Goal: Navigation & Orientation: Find specific page/section

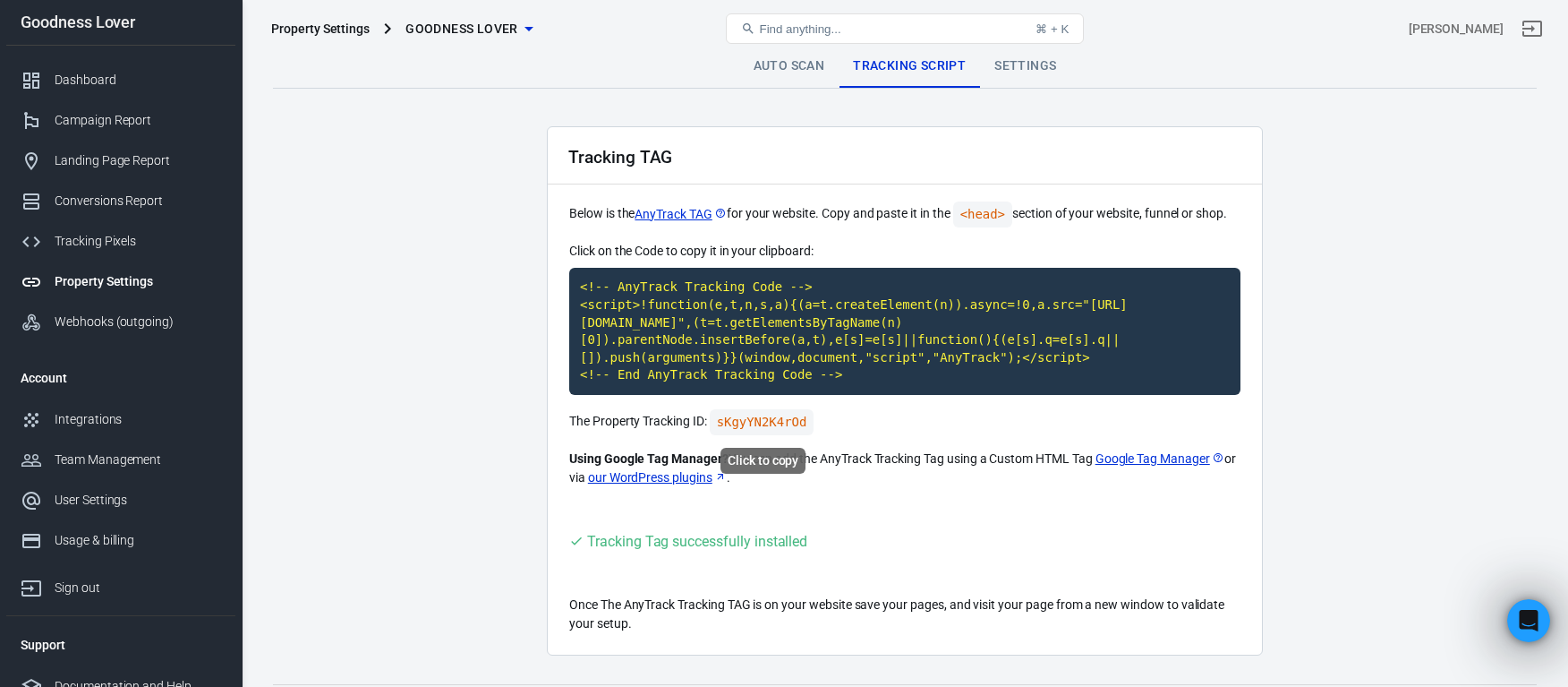
click at [776, 420] on code "sKgyYN2K4rOd" at bounding box center [762, 422] width 105 height 26
click at [753, 426] on code "sKgyYN2K4rOd" at bounding box center [762, 422] width 105 height 26
click at [104, 240] on div "Tracking Pixels" at bounding box center [137, 241] width 166 height 19
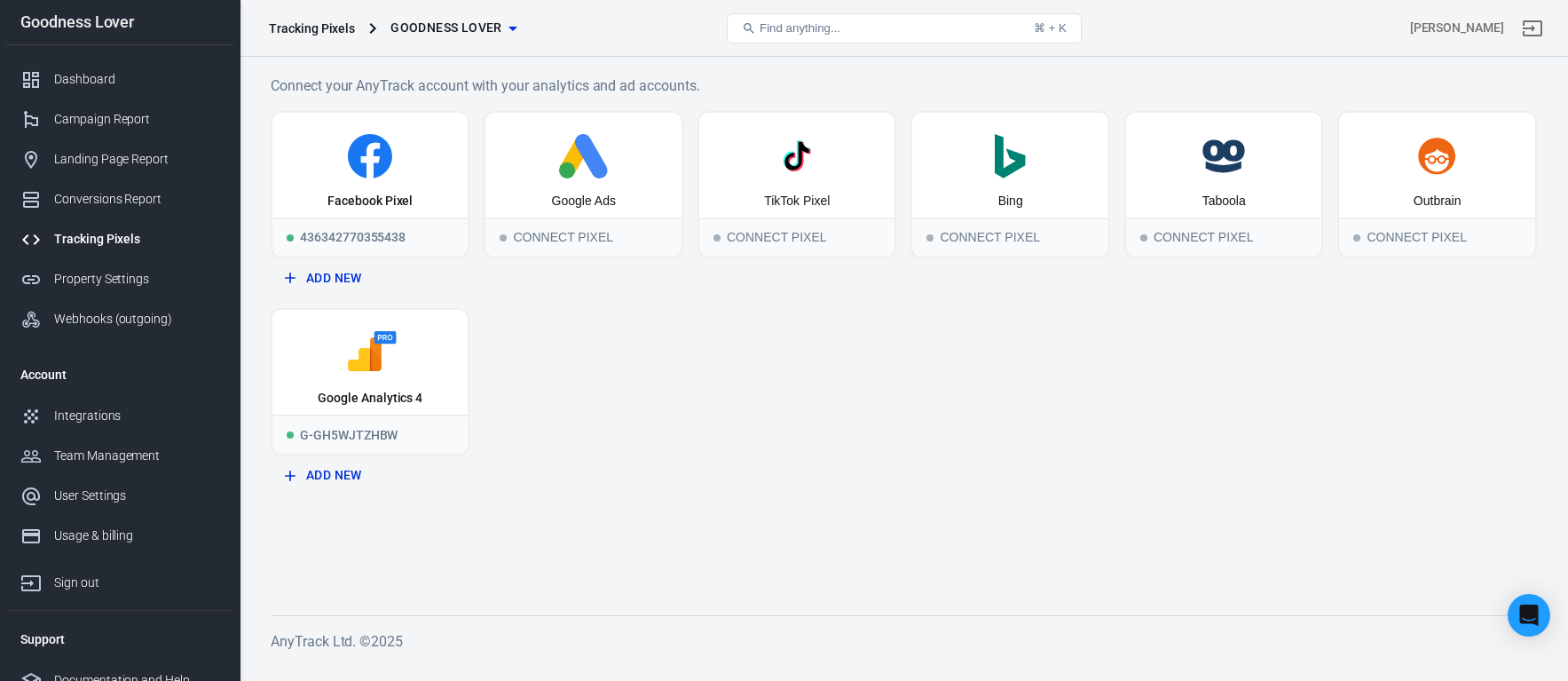
click at [696, 451] on div "Facebook Pixel 436342770355438 Add New Google Ads Connect Pixel TikTok Pixel Co…" at bounding box center [904, 301] width 1267 height 381
click at [98, 277] on div "Property Settings" at bounding box center [136, 279] width 165 height 19
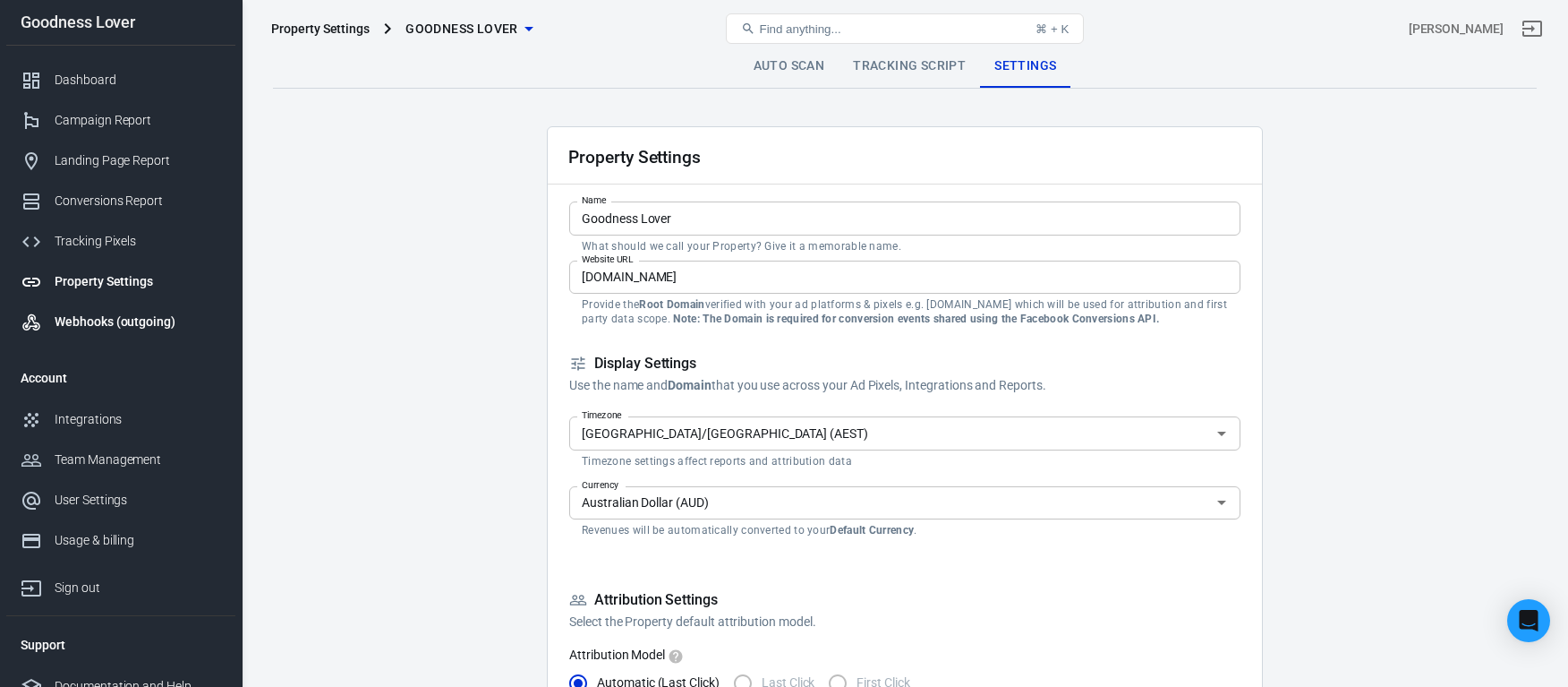
click at [111, 328] on div "Webhooks (outgoing)" at bounding box center [137, 322] width 166 height 19
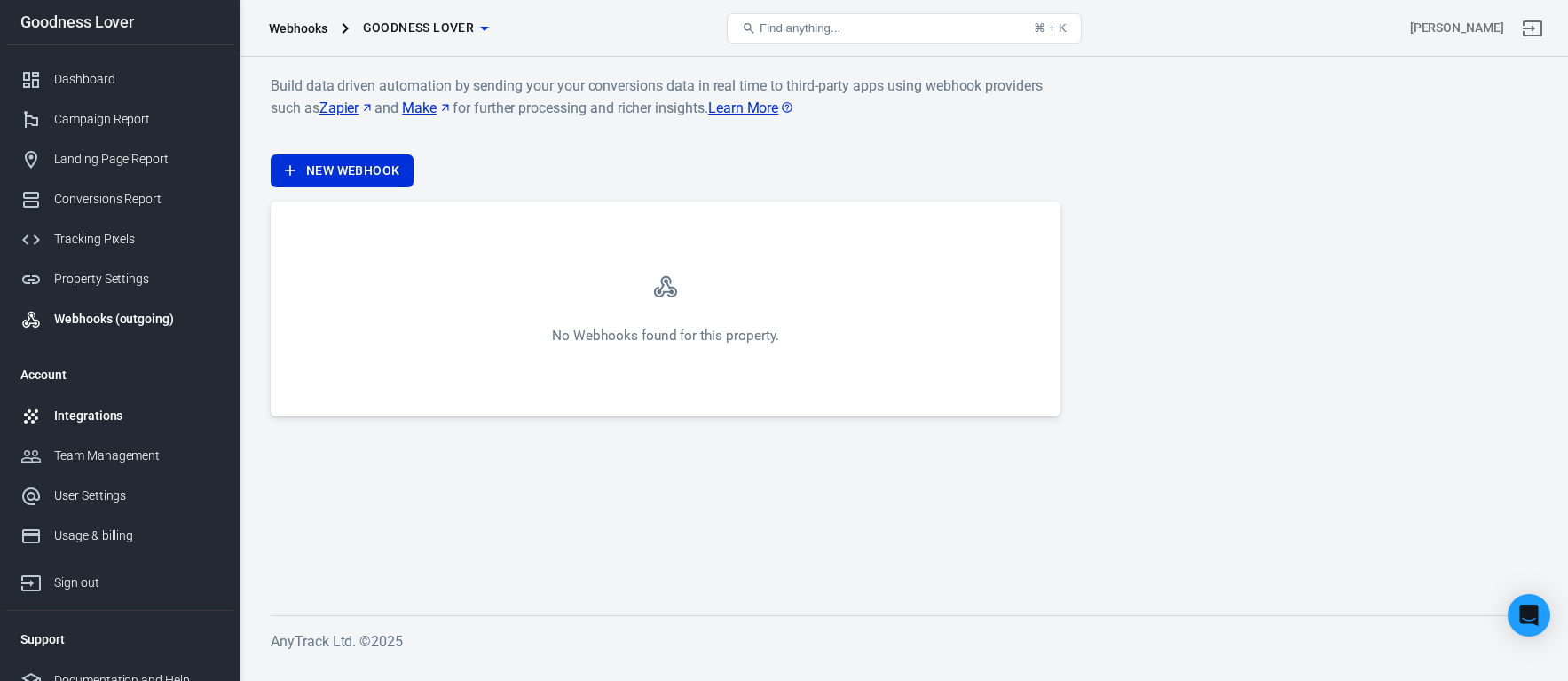
click at [106, 420] on div "Integrations" at bounding box center [136, 416] width 165 height 19
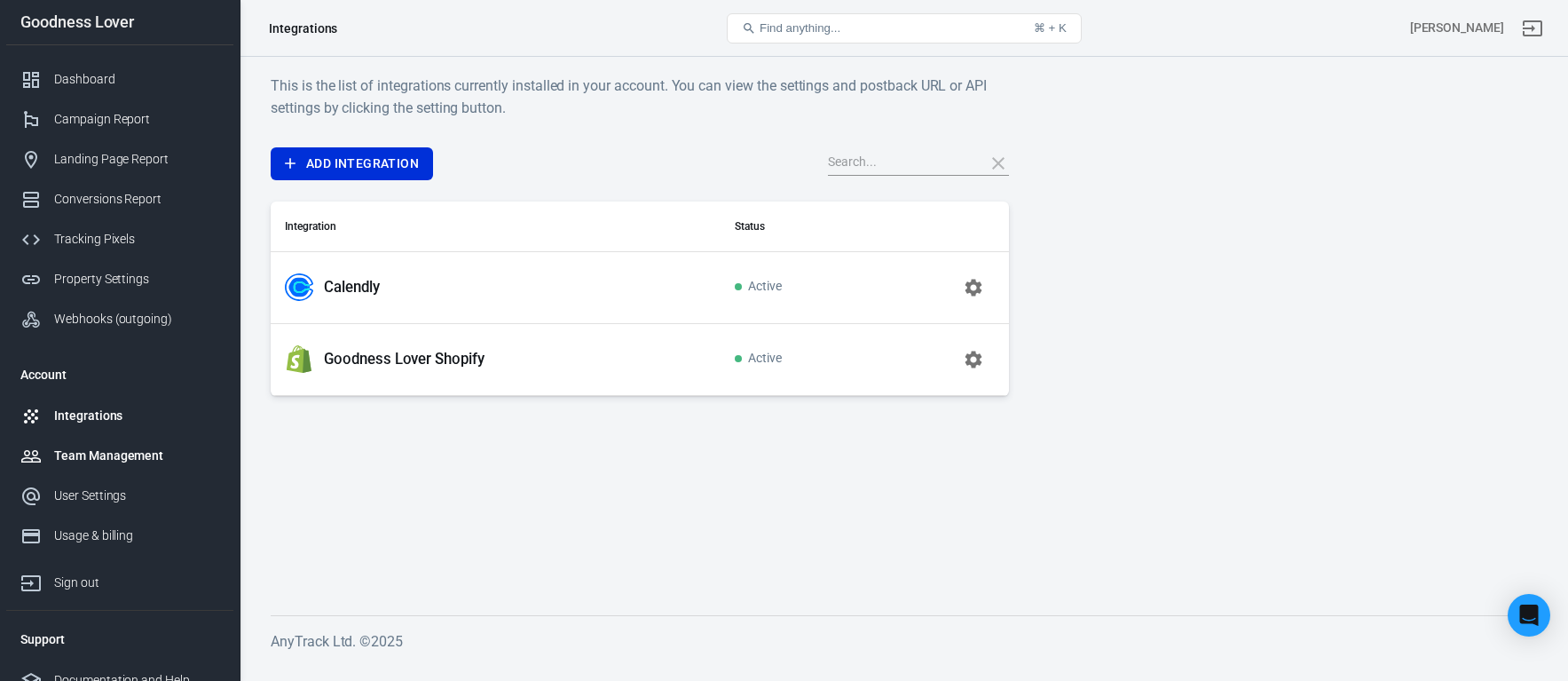
click at [100, 458] on div "Team Management" at bounding box center [136, 456] width 165 height 19
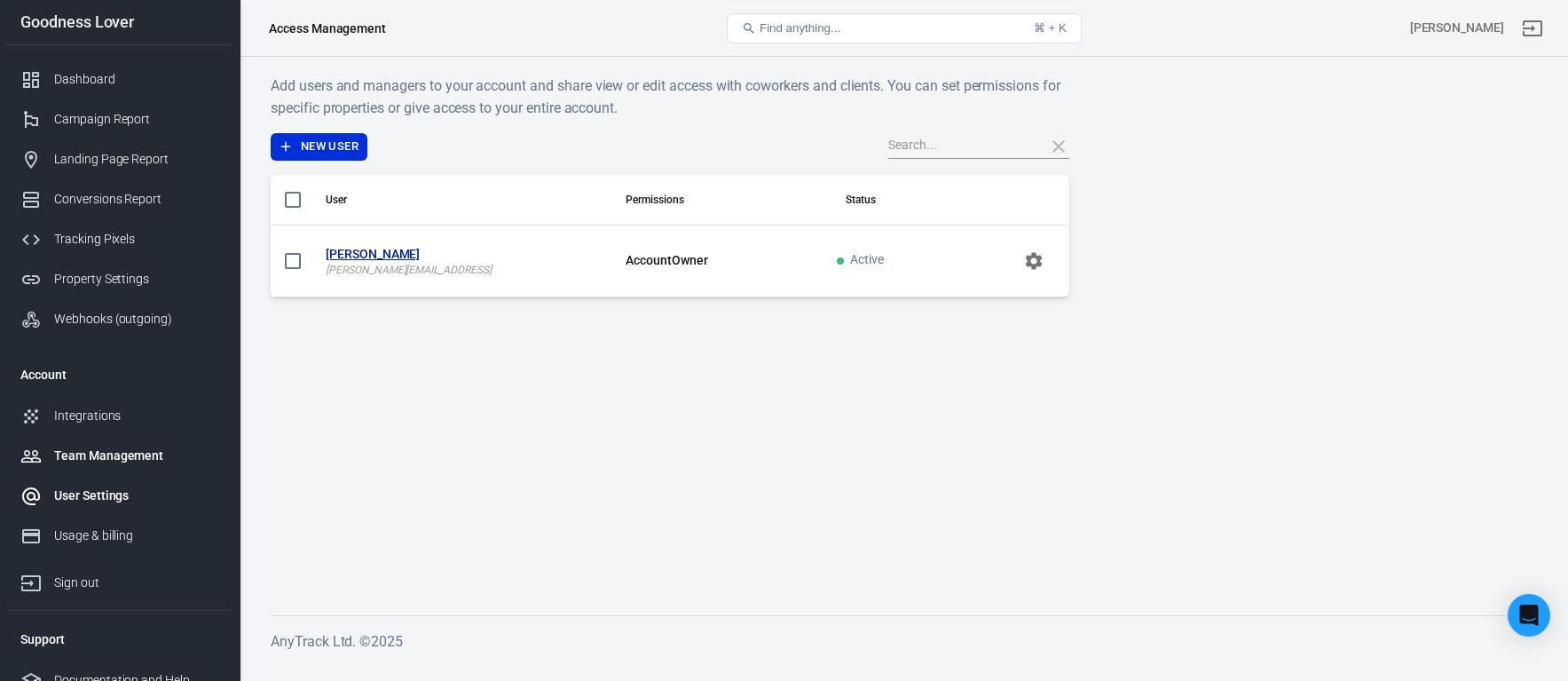
click at [88, 500] on div "User Settings" at bounding box center [136, 496] width 165 height 19
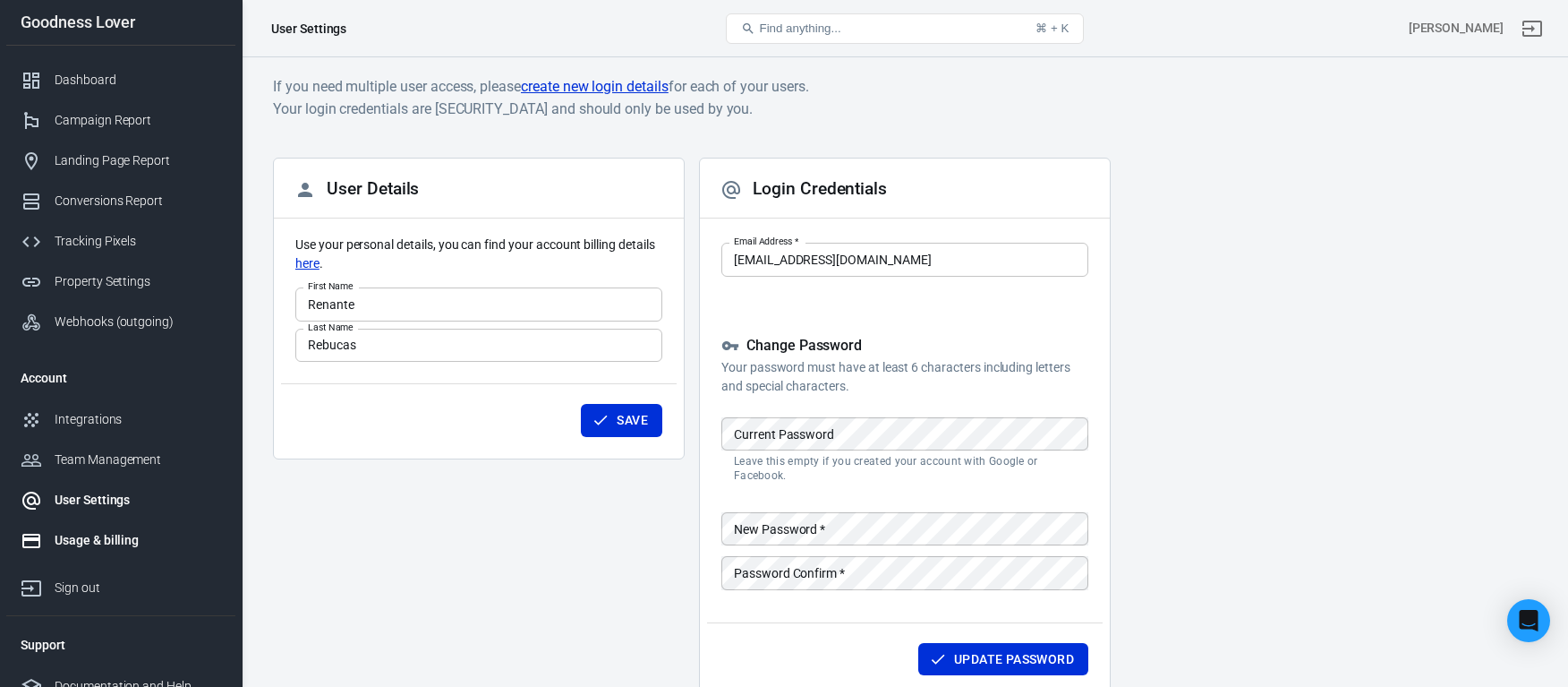
click at [86, 543] on div "Usage & billing" at bounding box center [137, 541] width 166 height 19
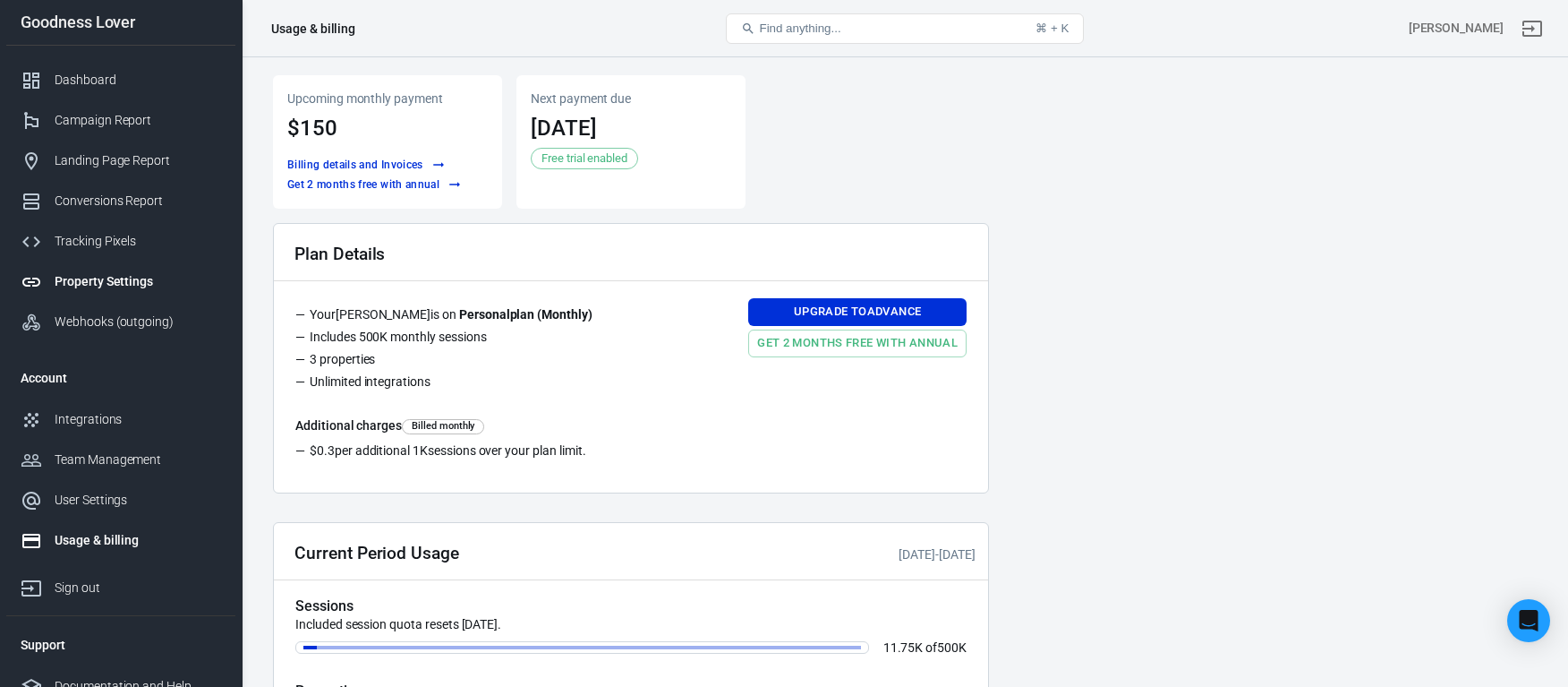
click at [87, 282] on div "Property Settings" at bounding box center [137, 282] width 166 height 19
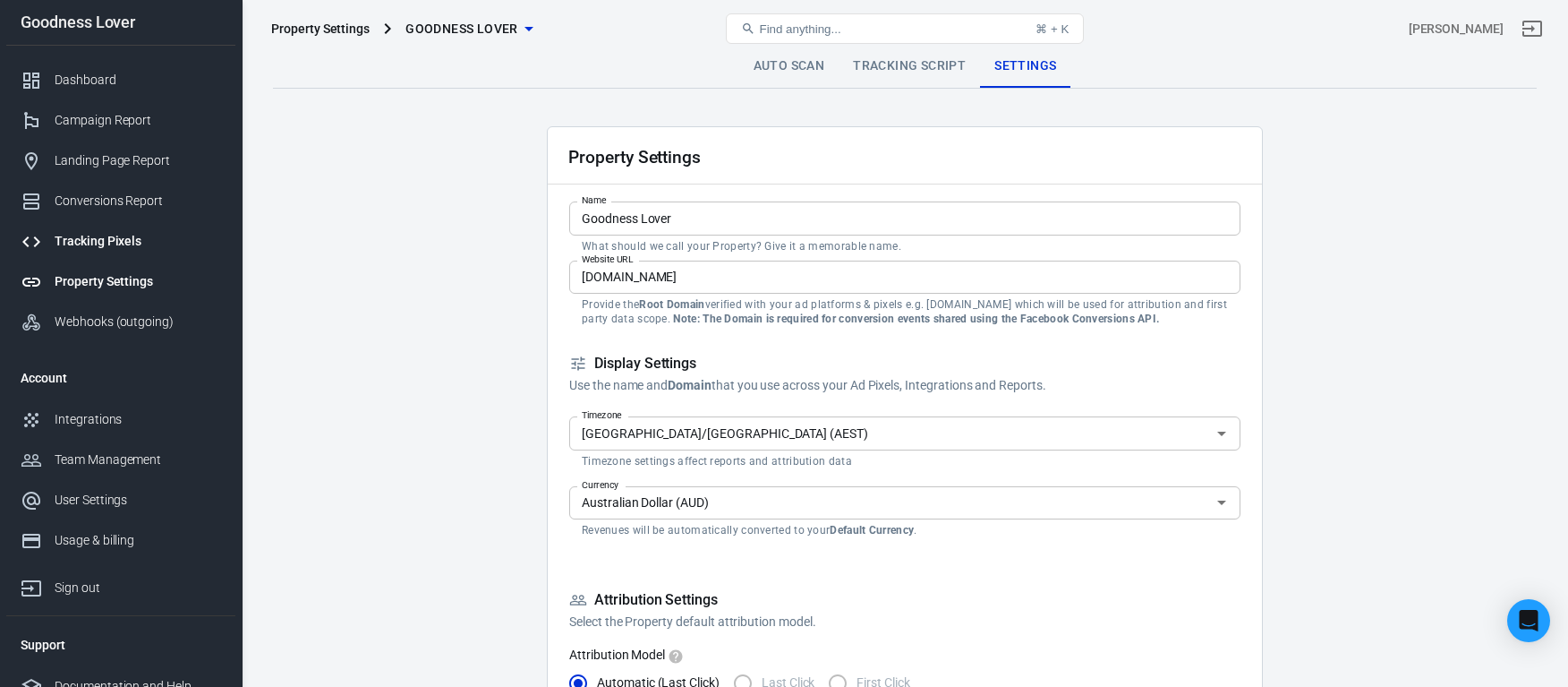
click at [122, 239] on div "Tracking Pixels" at bounding box center [137, 241] width 166 height 19
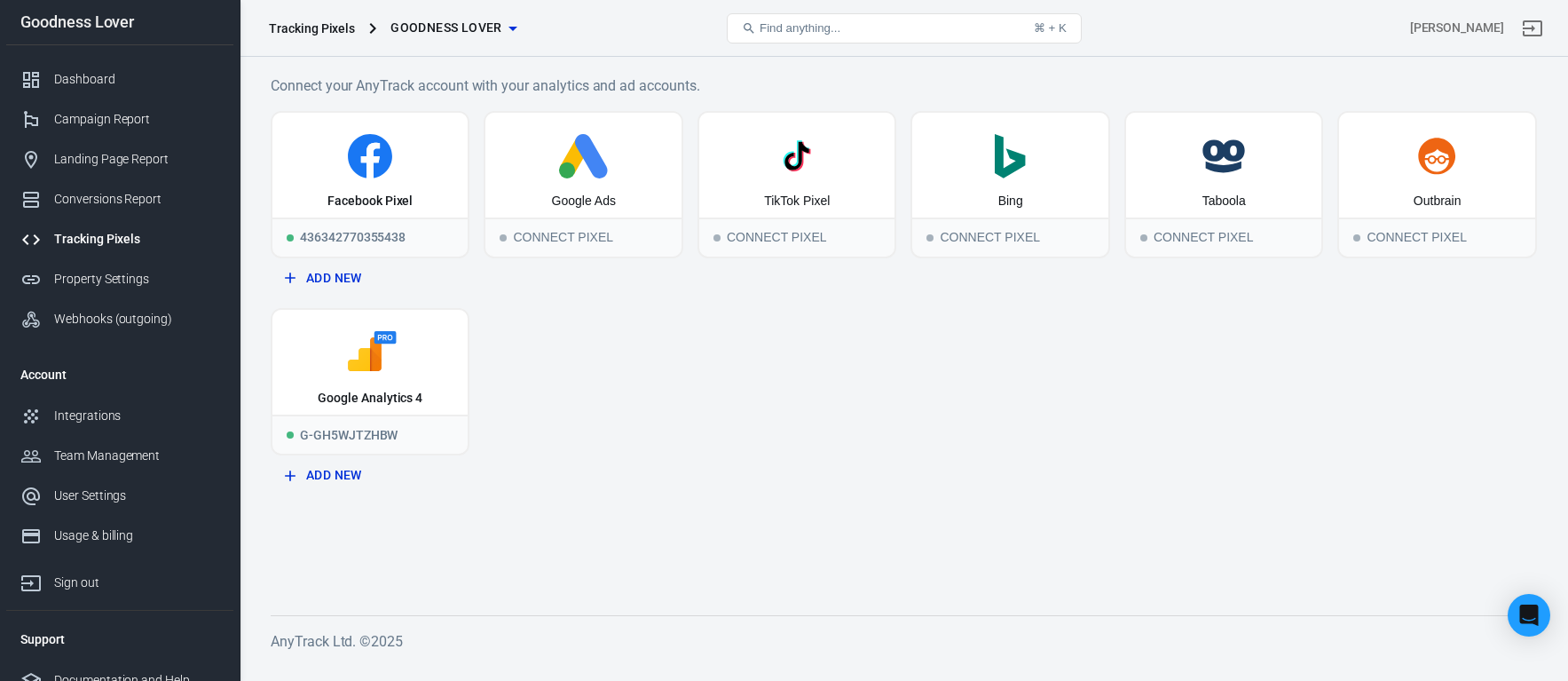
click at [580, 468] on div "Facebook Pixel 436342770355438 Add New Google Ads Connect Pixel TikTok Pixel Co…" at bounding box center [904, 301] width 1267 height 381
click at [812, 424] on div "Facebook Pixel 436342770355438 Add New Google Ads Connect Pixel TikTok Pixel Co…" at bounding box center [904, 301] width 1267 height 381
click at [878, 474] on div "Facebook Pixel 436342770355438 Add New Google Ads Connect Pixel TikTok Pixel Co…" at bounding box center [904, 301] width 1267 height 381
click at [97, 76] on div "Dashboard" at bounding box center [136, 80] width 165 height 19
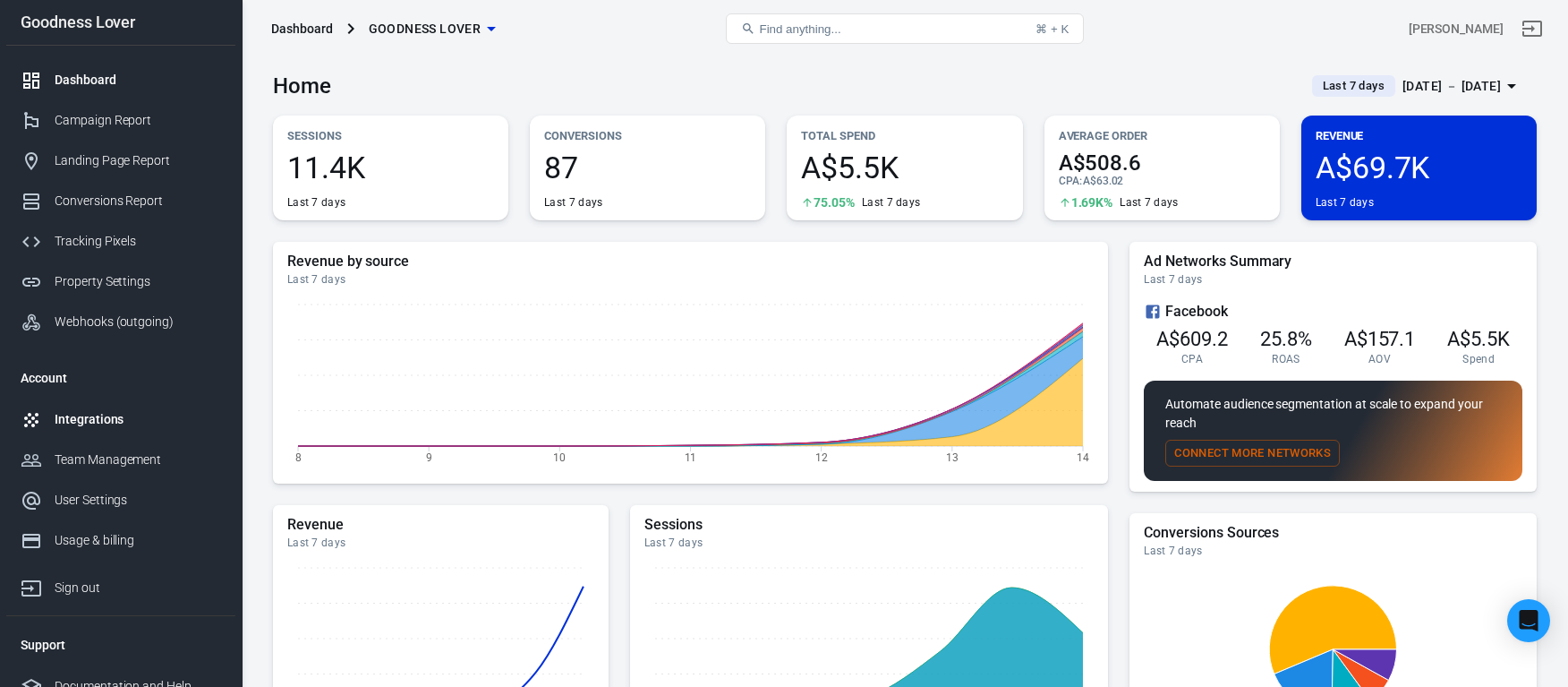
click at [115, 423] on div "Integrations" at bounding box center [137, 420] width 166 height 19
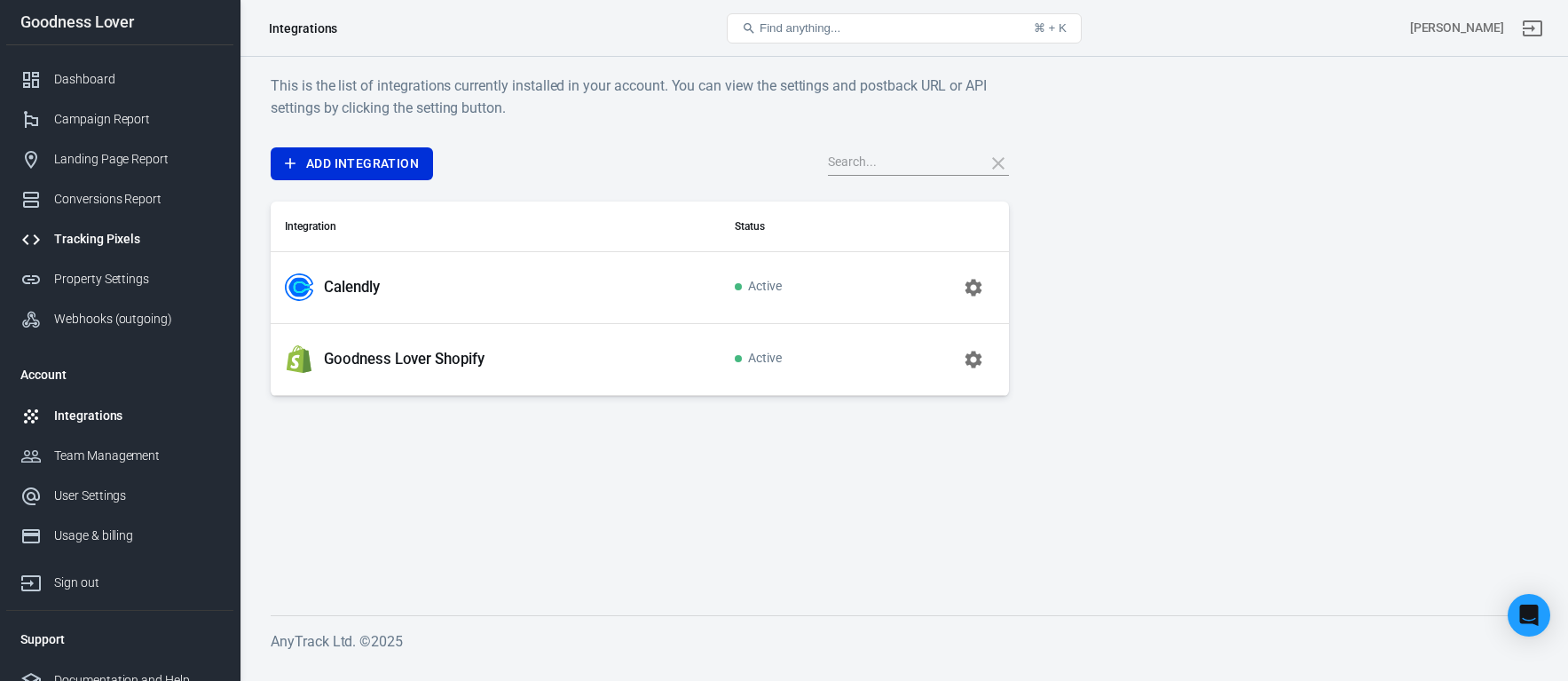
click at [120, 235] on div "Tracking Pixels" at bounding box center [136, 239] width 165 height 19
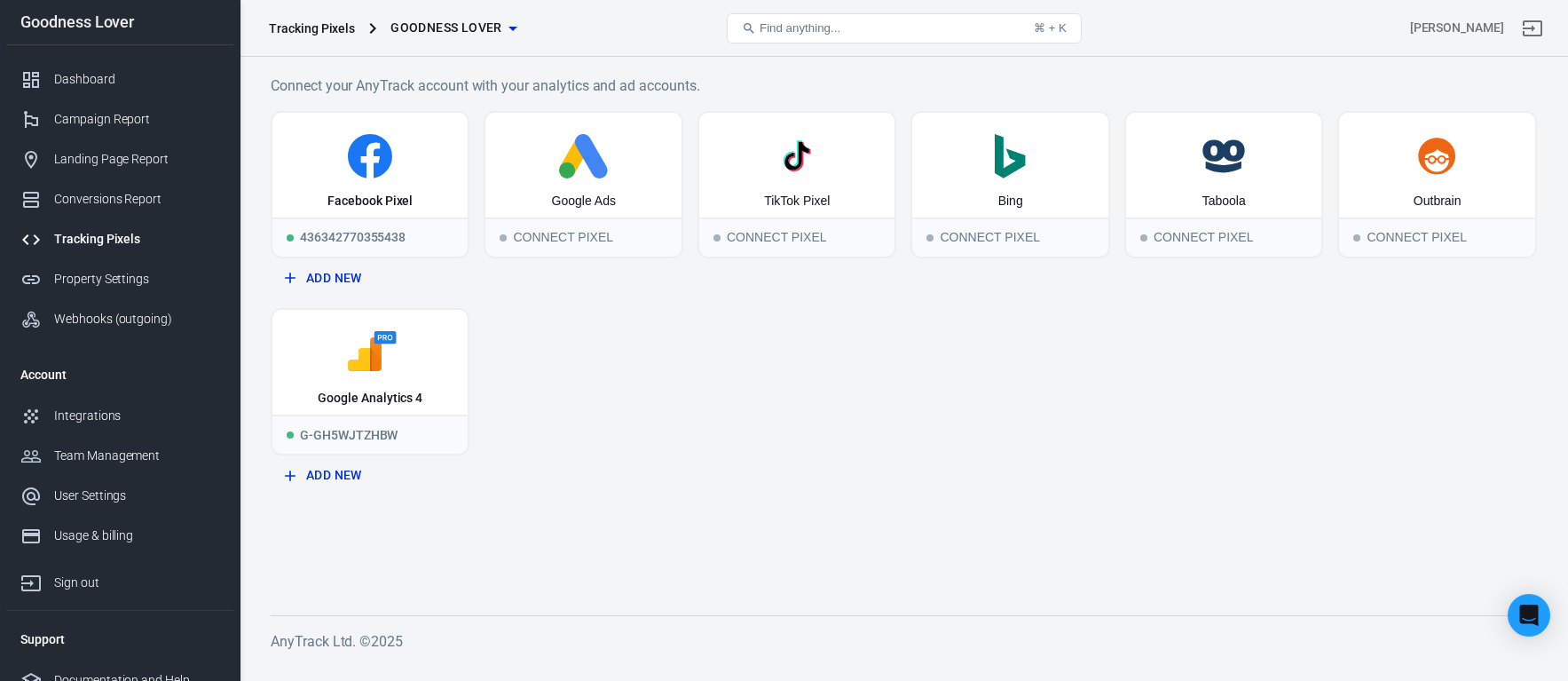
click at [935, 471] on div "Facebook Pixel 436342770355438 Add New Google Ads Connect Pixel TikTok Pixel Co…" at bounding box center [904, 301] width 1267 height 381
click at [141, 82] on div "Dashboard" at bounding box center [136, 80] width 165 height 19
